Goal: Information Seeking & Learning: Check status

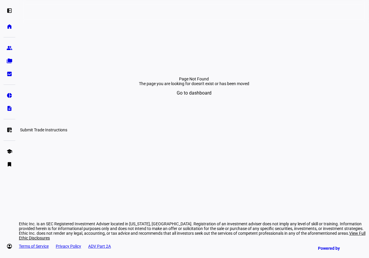
click at [10, 129] on eth-mat-symbol "list_alt_add" at bounding box center [9, 130] width 6 height 6
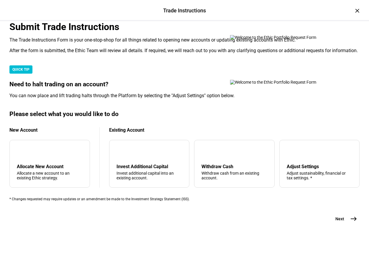
scroll to position [153, 0]
click at [290, 171] on div "Adjust sustainability, financial or tax settings. *" at bounding box center [319, 175] width 65 height 9
click at [337, 222] on span "Next" at bounding box center [339, 219] width 9 height 6
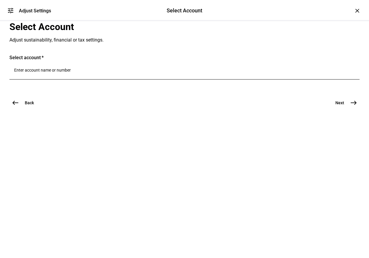
scroll to position [0, 0]
click at [86, 73] on input "Number" at bounding box center [184, 70] width 341 height 5
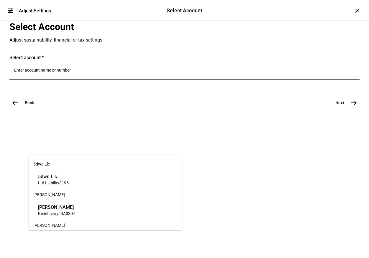
click at [98, 85] on mat-card "Select account" at bounding box center [184, 70] width 350 height 30
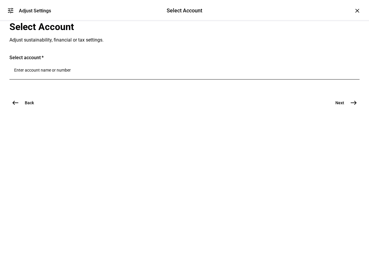
click at [12, 106] on mat-icon "west" at bounding box center [15, 102] width 7 height 7
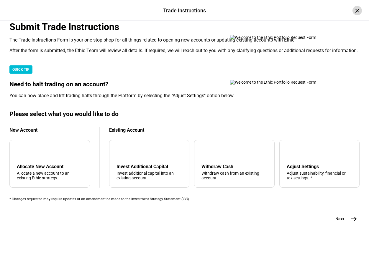
click at [353, 12] on div "×" at bounding box center [357, 10] width 9 height 9
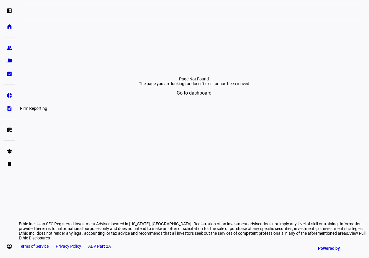
click at [9, 109] on eth-mat-symbol "description" at bounding box center [9, 109] width 6 height 6
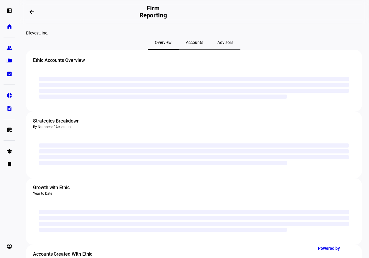
click at [189, 50] on span "Accounts" at bounding box center [194, 42] width 17 height 14
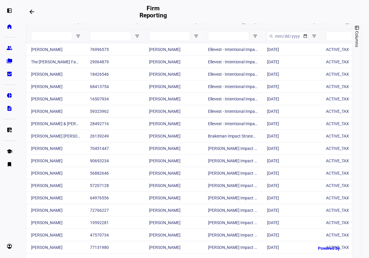
scroll to position [76, 0]
click at [54, 41] on input "Account Name Filter Input" at bounding box center [51, 35] width 41 height 9
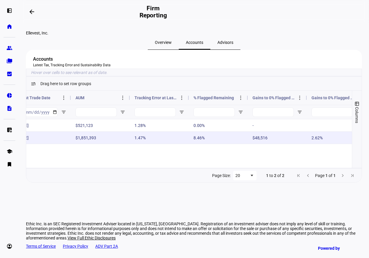
scroll to position [0, 345]
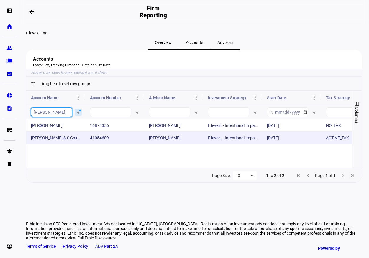
type input "[PERSON_NAME]"
click at [63, 144] on div "[PERSON_NAME] & S Cakebread" at bounding box center [55, 138] width 59 height 12
click at [116, 144] on div "41054689" at bounding box center [114, 138] width 59 height 12
click at [45, 144] on div "[PERSON_NAME] & S Cakebread" at bounding box center [55, 138] width 59 height 12
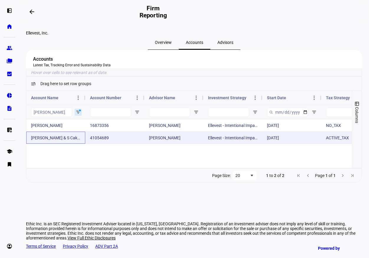
click at [38, 144] on div "[PERSON_NAME] & S Cakebread" at bounding box center [55, 138] width 59 height 12
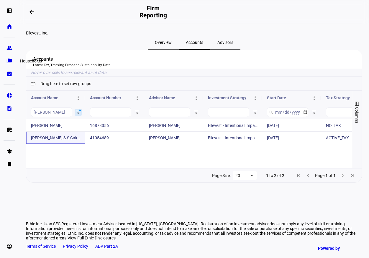
click at [9, 60] on eth-mat-symbol "folder_copy" at bounding box center [9, 61] width 6 height 6
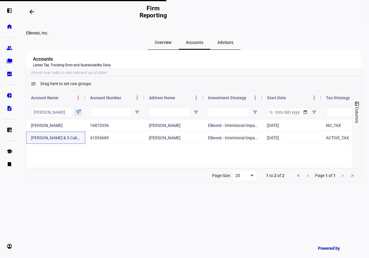
click at [169, 45] on span "Overview" at bounding box center [163, 42] width 17 height 4
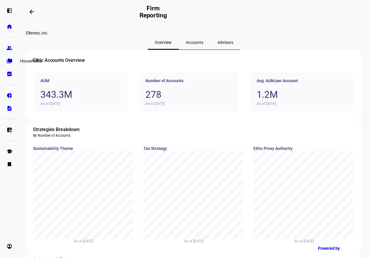
click at [8, 63] on eth-mat-symbol "folder_copy" at bounding box center [9, 61] width 6 height 6
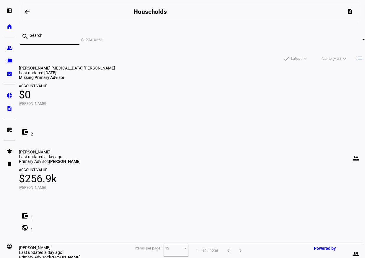
click at [39, 37] on input at bounding box center [52, 35] width 45 height 5
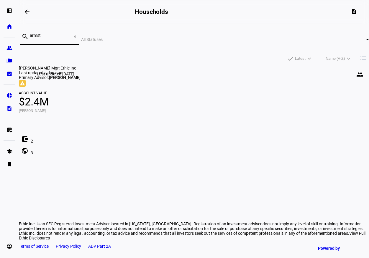
type input "armst"
click at [60, 75] on div "Last updated [DATE]" at bounding box center [56, 74] width 42 height 7
click at [62, 66] on span "[PERSON_NAME] Mgr: Ethic Inc" at bounding box center [47, 68] width 57 height 5
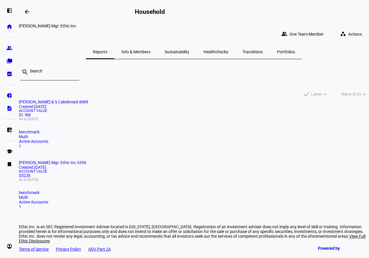
click at [76, 121] on span "As at [DATE]" at bounding box center [194, 119] width 350 height 4
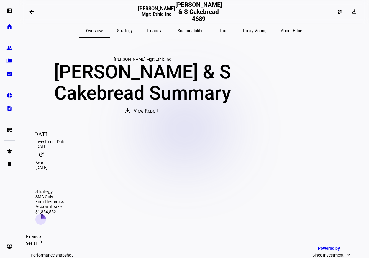
click at [219, 30] on span "Tax" at bounding box center [222, 31] width 6 height 4
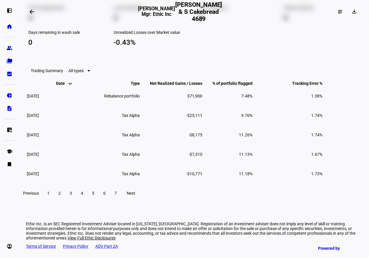
click at [67, 89] on mat-icon "keyboard_arrow_up" at bounding box center [70, 85] width 7 height 7
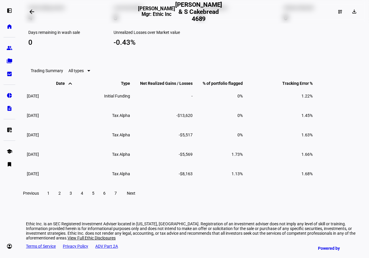
click at [67, 87] on mat-icon "keyboard_arrow_up" at bounding box center [70, 83] width 7 height 7
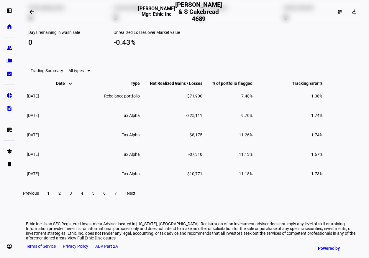
click at [65, 201] on span at bounding box center [59, 193] width 11 height 14
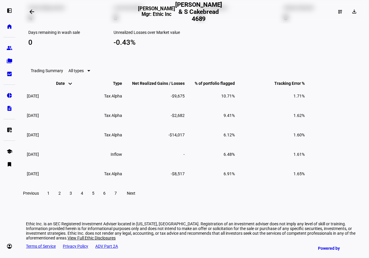
click at [72, 196] on span "3" at bounding box center [71, 193] width 2 height 5
click at [83, 196] on span "4" at bounding box center [82, 193] width 2 height 5
click at [54, 201] on span at bounding box center [48, 193] width 11 height 14
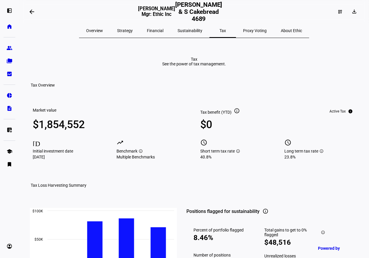
click at [103, 30] on span "Overview" at bounding box center [94, 31] width 17 height 4
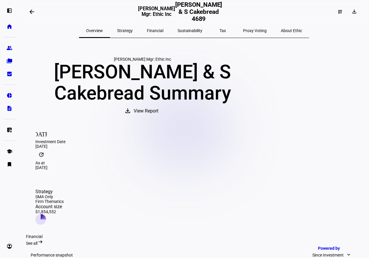
click at [132, 33] on span "Strategy" at bounding box center [125, 31] width 16 height 4
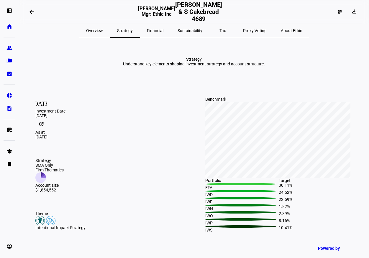
click at [163, 31] on span "Financial" at bounding box center [155, 31] width 17 height 4
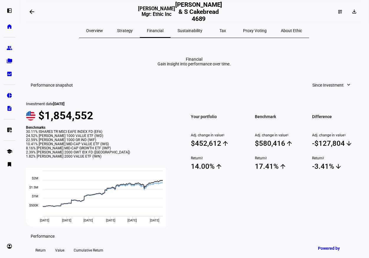
click at [103, 29] on span "Overview" at bounding box center [94, 31] width 17 height 4
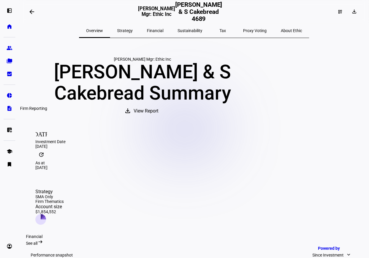
click at [10, 104] on link "description Firm Reporting" at bounding box center [10, 109] width 12 height 12
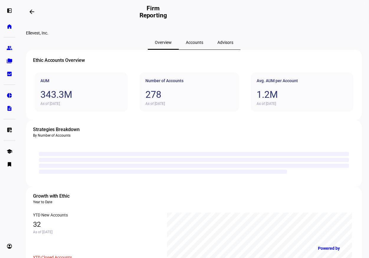
click at [189, 45] on span "Accounts" at bounding box center [194, 42] width 17 height 4
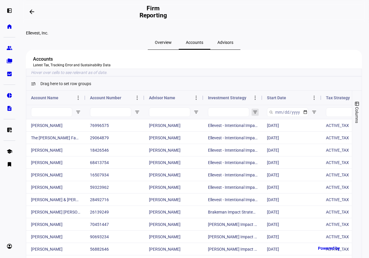
click at [257, 115] on span "Open Filter Menu" at bounding box center [255, 112] width 5 height 5
click at [286, 91] on div "Drag here to set row groups" at bounding box center [193, 84] width 335 height 14
drag, startPoint x: 256, startPoint y: 122, endPoint x: 238, endPoint y: 125, distance: 18.3
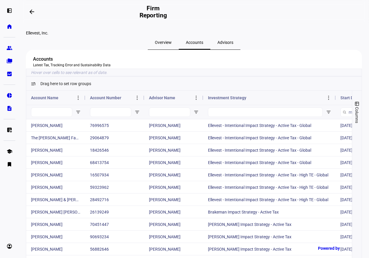
drag, startPoint x: 262, startPoint y: 122, endPoint x: 335, endPoint y: 125, distance: 73.5
click at [335, 105] on div at bounding box center [335, 98] width 2 height 14
click at [328, 115] on span "Open Filter Menu" at bounding box center [328, 112] width 5 height 5
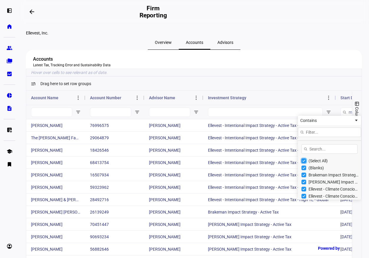
click at [304, 163] on input "Filter List" at bounding box center [303, 161] width 5 height 5
checkbox input "false"
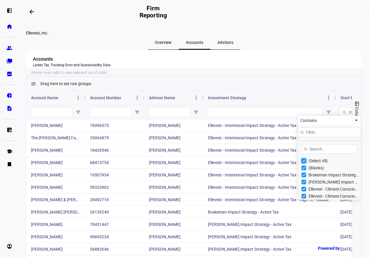
type input "(0)"
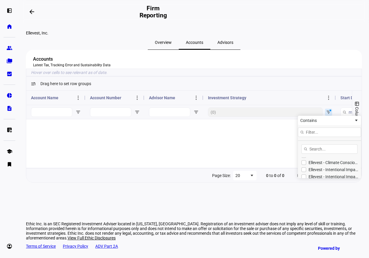
scroll to position [38, 0]
click at [305, 175] on input "Filter List" at bounding box center [303, 173] width 5 height 5
checkbox input "true"
type input "(1) Ellevest - Intentional Impact Strategy - Active Tax - Global"
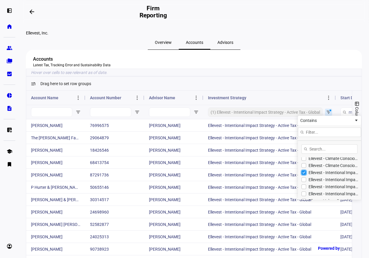
click at [305, 175] on input "Filter List" at bounding box center [303, 173] width 5 height 5
checkbox input "false"
type input "(0)"
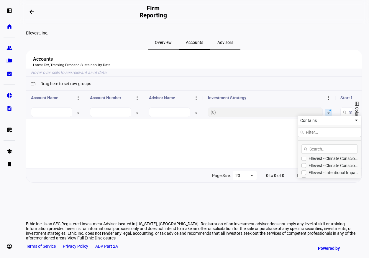
scroll to position [48, 0]
click at [305, 172] on input "Filter List" at bounding box center [303, 169] width 5 height 5
checkbox input "true"
type input "(1) Ellevest - Intentional Impact Strategy - Active Tax - High TE - Global"
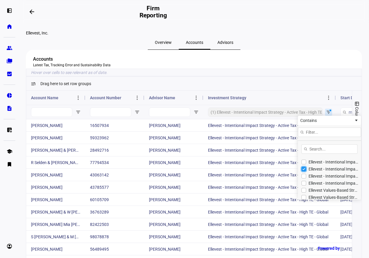
click at [305, 172] on input "Filter List" at bounding box center [303, 169] width 5 height 5
checkbox input "false"
type input "(0)"
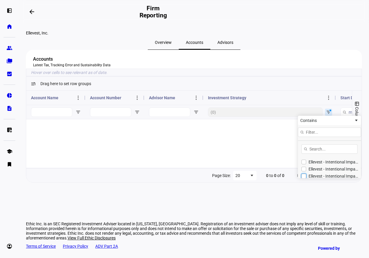
click at [305, 179] on input "Filter List" at bounding box center [303, 176] width 5 height 5
checkbox input "true"
type input "(1) Ellevest - Intentional Impact Strategy - Global"
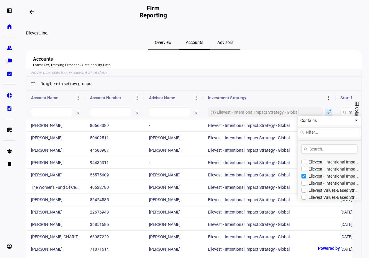
scroll to position [50, 0]
click at [283, 91] on div "Drag here to set row groups" at bounding box center [193, 84] width 335 height 14
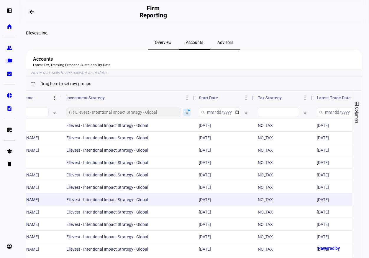
scroll to position [0, 226]
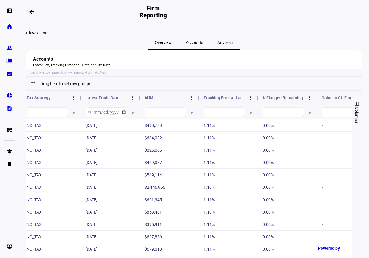
click at [227, 100] on span "Tracking Error at Last Trade" at bounding box center [225, 98] width 42 height 5
click at [227, 100] on span "Tracking Error at Last Trade" at bounding box center [221, 98] width 35 height 5
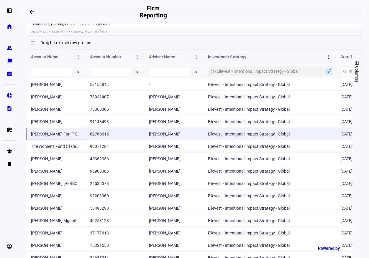
click at [41, 140] on div "[PERSON_NAME] Fan [PERSON_NAME]" at bounding box center [55, 134] width 59 height 12
click at [115, 140] on div "82760615" at bounding box center [114, 134] width 59 height 12
